Goal: Task Accomplishment & Management: Manage account settings

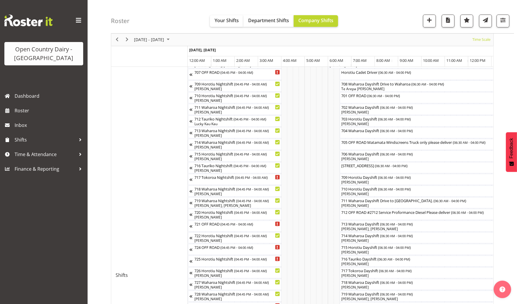
scroll to position [2, 0]
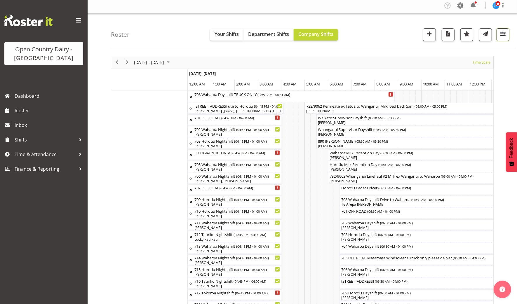
click at [500, 37] on button "button" at bounding box center [503, 34] width 13 height 13
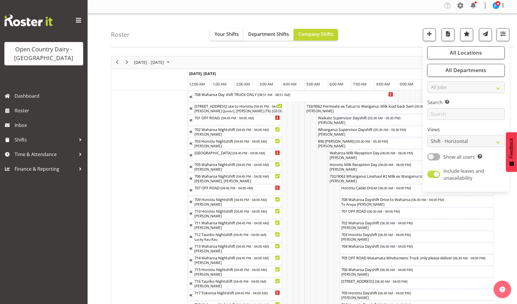
click at [433, 173] on span at bounding box center [434, 174] width 13 height 7
click at [431, 173] on input "Include leaves and unavailability" at bounding box center [430, 175] width 4 height 4
checkbox input "false"
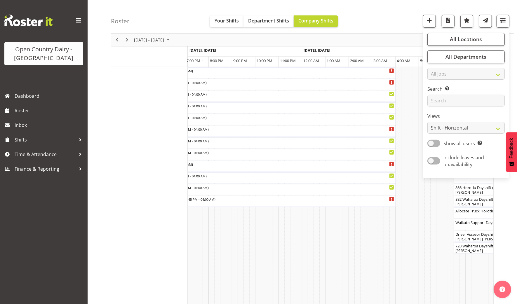
scroll to position [0, 0]
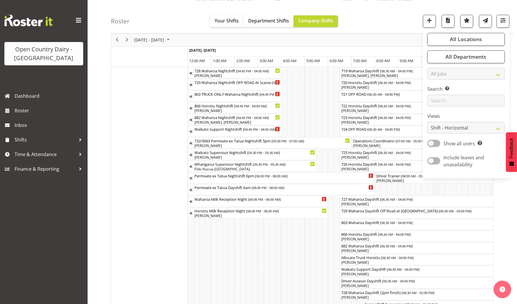
click at [437, 289] on div "708 Waharoa Day shift TRUCK ONLY ( 08:51 AM - 08:51 AM ) 723 Horotiu Nightshift…" at bounding box center [341, 69] width 306 height 637
click at [0, 0] on div at bounding box center [0, 0] width 0 height 0
click at [500, 21] on span "button" at bounding box center [504, 20] width 8 height 8
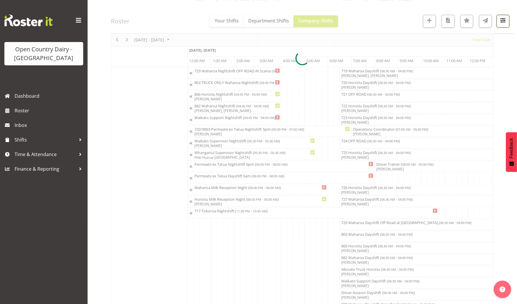
scroll to position [434, 0]
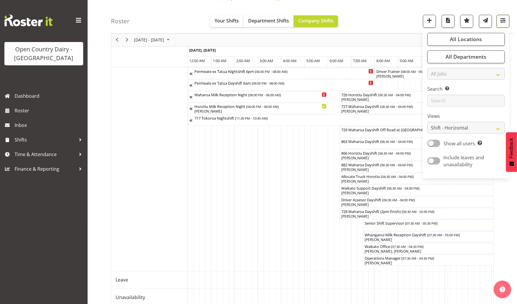
click at [503, 21] on span "button" at bounding box center [504, 20] width 8 height 8
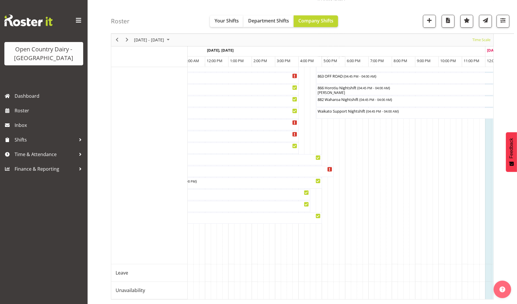
scroll to position [0, 1403]
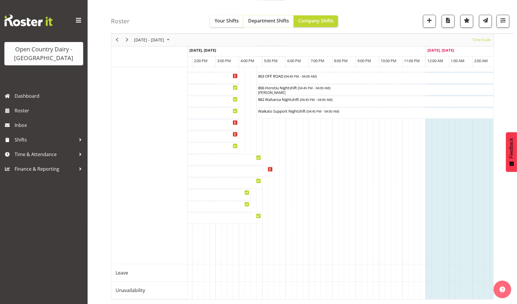
click at [268, 23] on span "Department Shifts" at bounding box center [268, 20] width 41 height 6
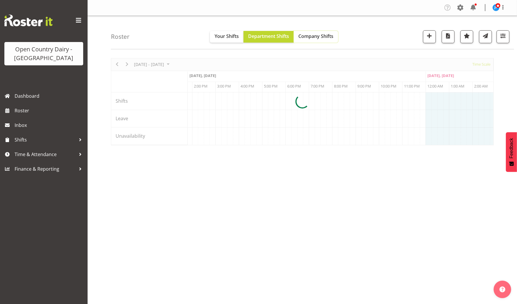
click at [306, 35] on span "Company Shifts" at bounding box center [316, 36] width 35 height 6
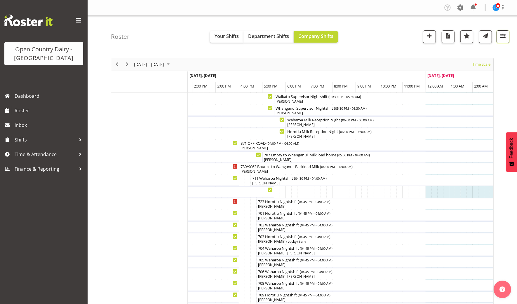
click at [503, 39] on span "button" at bounding box center [504, 36] width 8 height 8
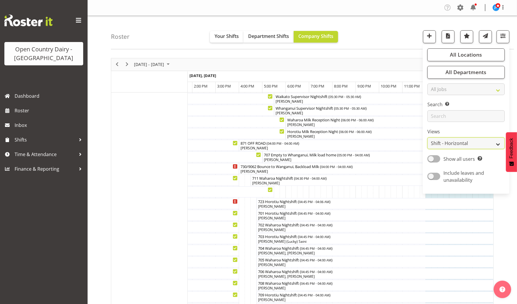
click at [491, 138] on select "Staff Role Shift - Horizontal Shift - Vertical Staff - Location" at bounding box center [466, 144] width 77 height 12
select select "staff"
click at [428, 138] on select "Staff Role Shift - Horizontal Shift - Vertical Staff - Location" at bounding box center [466, 144] width 77 height 12
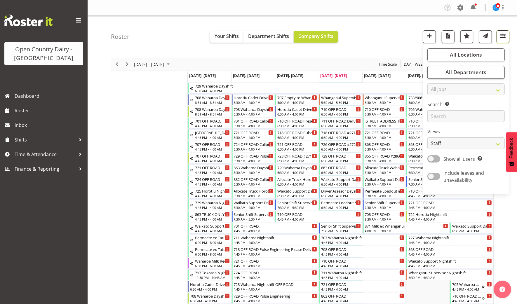
click at [504, 37] on span "button" at bounding box center [504, 36] width 8 height 8
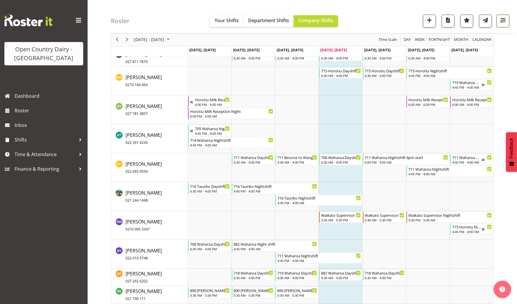
scroll to position [1740, 0]
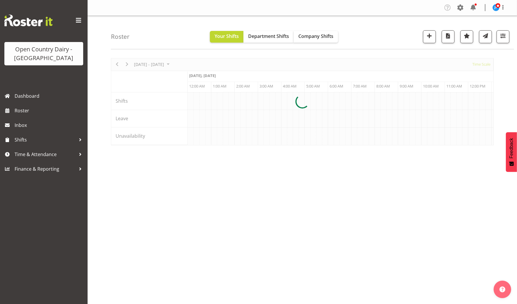
scroll to position [0, 1683]
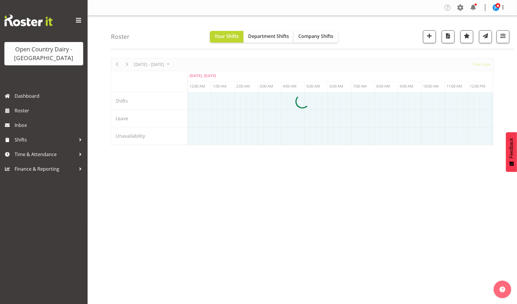
click at [333, 3] on nav "Company Settings Roles & Skills Tasks Jobs Employees Locations & Departments Ac…" at bounding box center [302, 8] width 418 height 10
click at [318, 35] on span "Company Shifts" at bounding box center [316, 36] width 35 height 6
click at [504, 36] on span "button" at bounding box center [504, 36] width 8 height 8
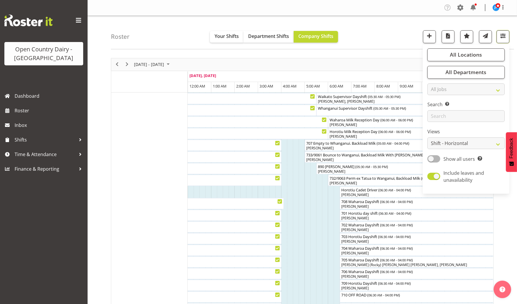
click at [504, 36] on span "button" at bounding box center [504, 36] width 8 height 8
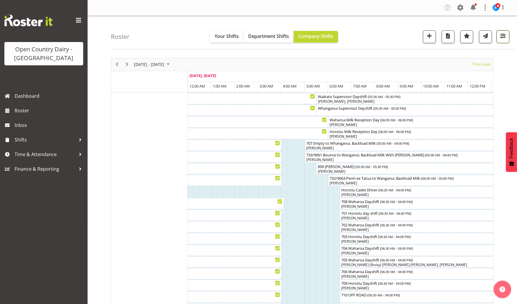
click at [504, 32] on span "button" at bounding box center [504, 36] width 8 height 8
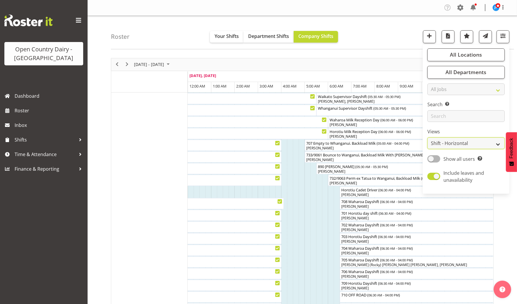
click at [470, 146] on select "Staff Role Shift - Horizontal Shift - Vertical Staff - Location" at bounding box center [466, 144] width 77 height 12
select select "staff"
click at [428, 138] on select "Staff Role Shift - Horizontal Shift - Vertical Staff - Location" at bounding box center [466, 144] width 77 height 12
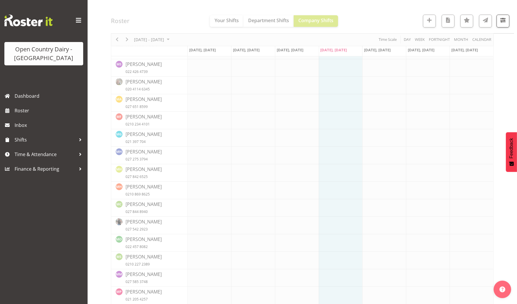
scroll to position [3115, 0]
